Goal: Task Accomplishment & Management: Use online tool/utility

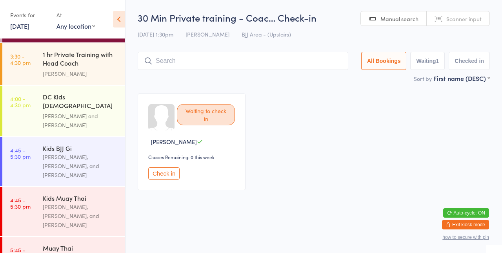
scroll to position [382, 0]
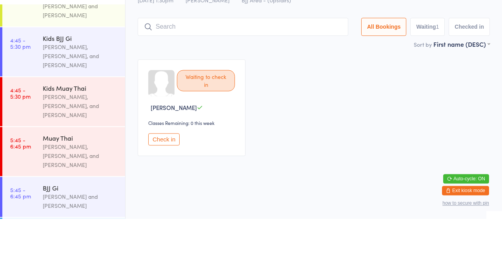
click at [74, 126] on div "[PERSON_NAME], [PERSON_NAME], and [PERSON_NAME]" at bounding box center [81, 139] width 76 height 27
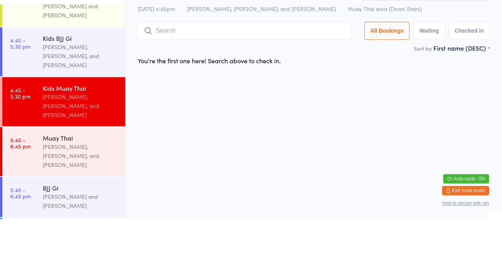
click at [88, 86] on div "[PERSON_NAME], [PERSON_NAME], and [PERSON_NAME]" at bounding box center [81, 90] width 76 height 27
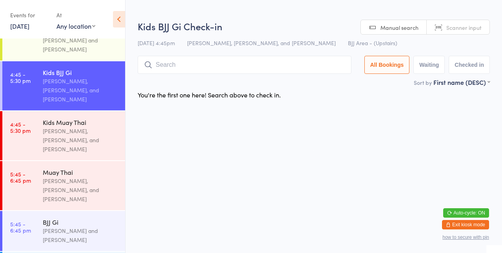
click at [75, 126] on div "[PERSON_NAME], [PERSON_NAME], and [PERSON_NAME]" at bounding box center [81, 139] width 76 height 27
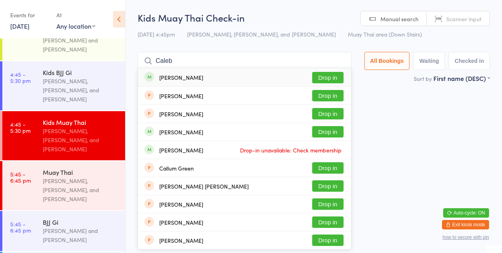
type input "Caleb R"
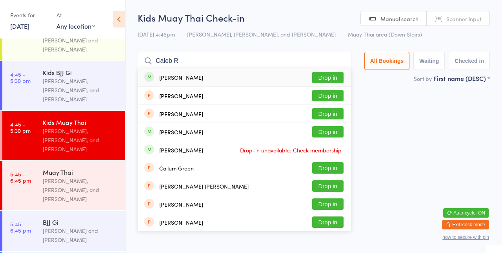
click at [331, 79] on button "Drop in" at bounding box center [327, 77] width 31 height 11
